Goal: Task Accomplishment & Management: Manage account settings

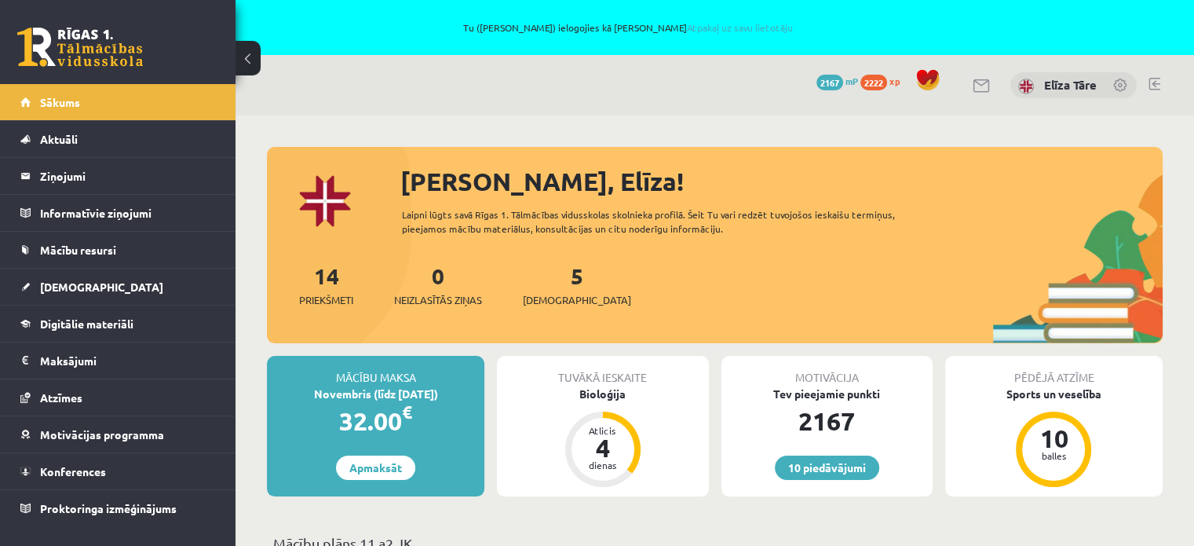
click at [1123, 84] on link at bounding box center [1121, 87] width 16 height 16
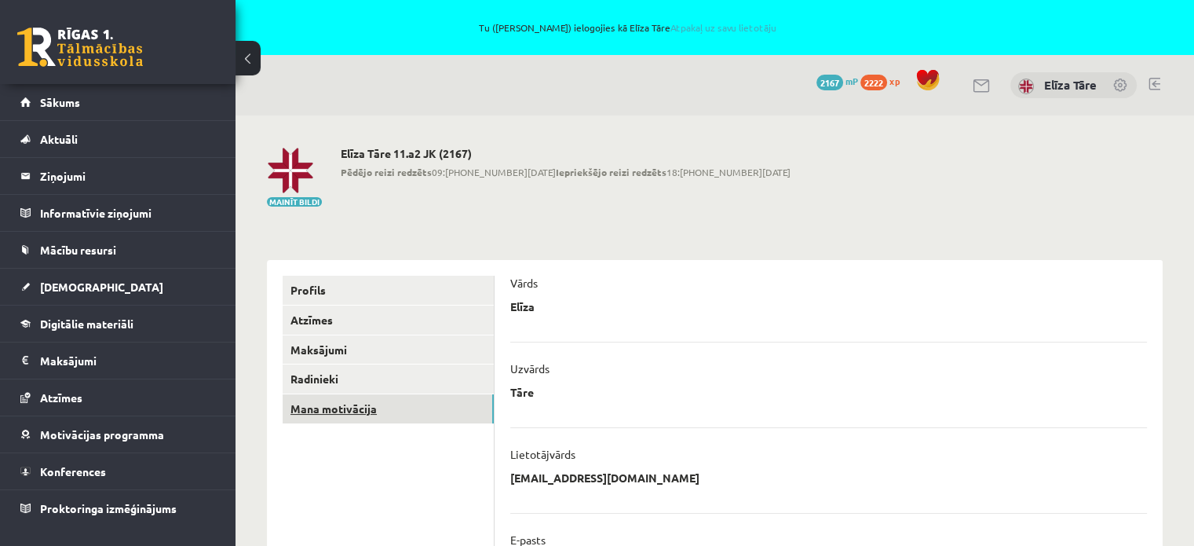
click at [398, 411] on link "Mana motivācija" at bounding box center [388, 408] width 211 height 29
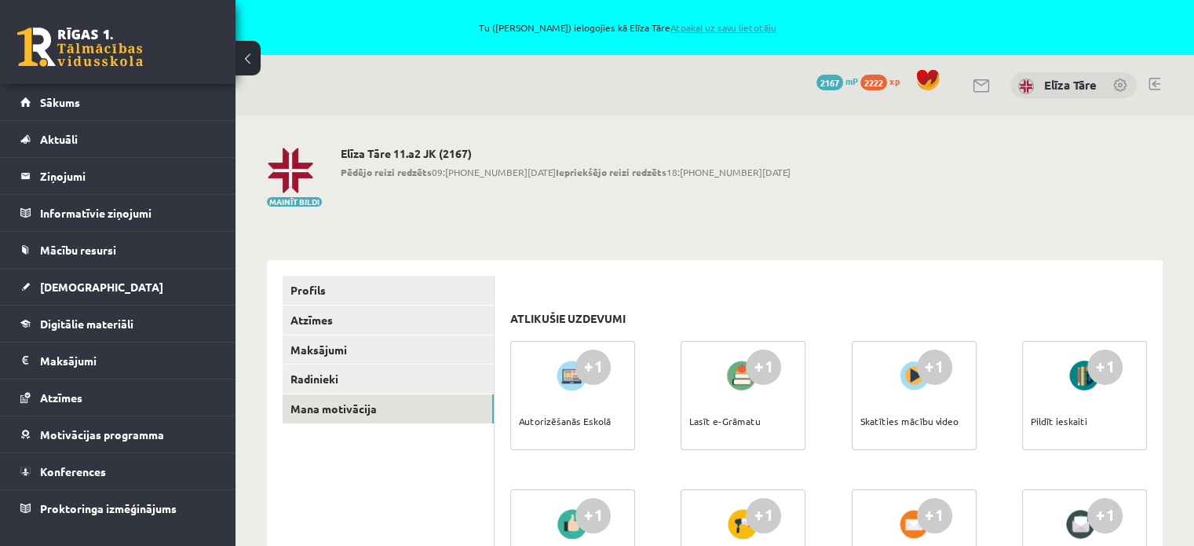
click at [707, 28] on link "Atpakaļ uz savu lietotāju" at bounding box center [724, 27] width 106 height 13
